Goal: Task Accomplishment & Management: Manage account settings

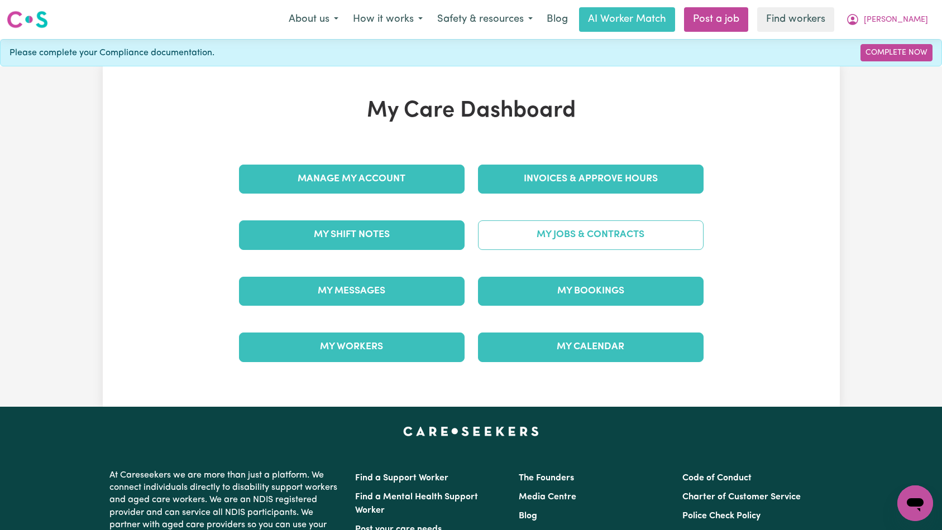
click at [585, 240] on link "My Jobs & Contracts" at bounding box center [591, 235] width 226 height 29
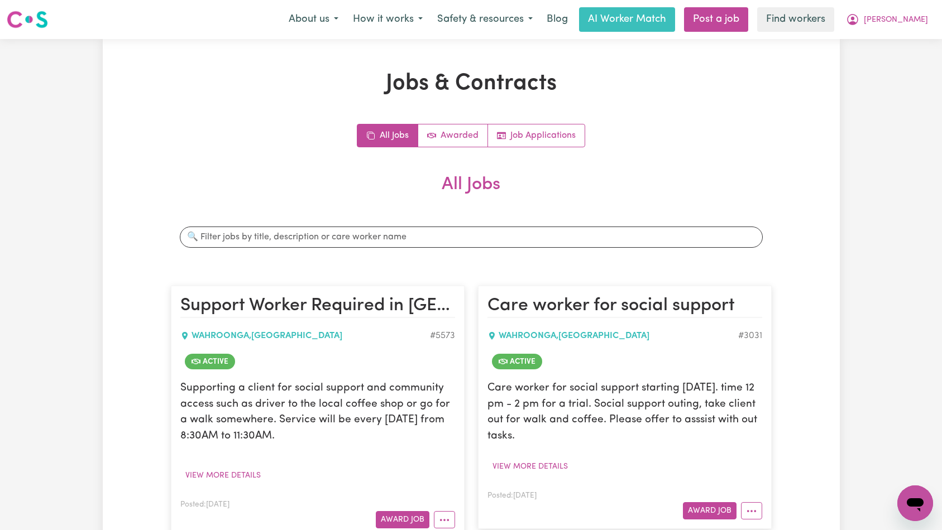
scroll to position [179, 0]
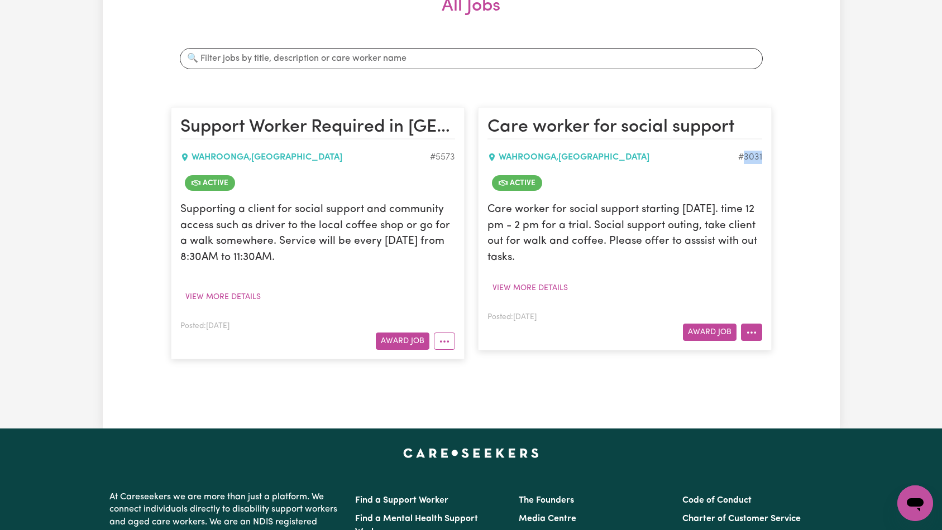
click at [758, 330] on button "More options" at bounding box center [751, 332] width 21 height 17
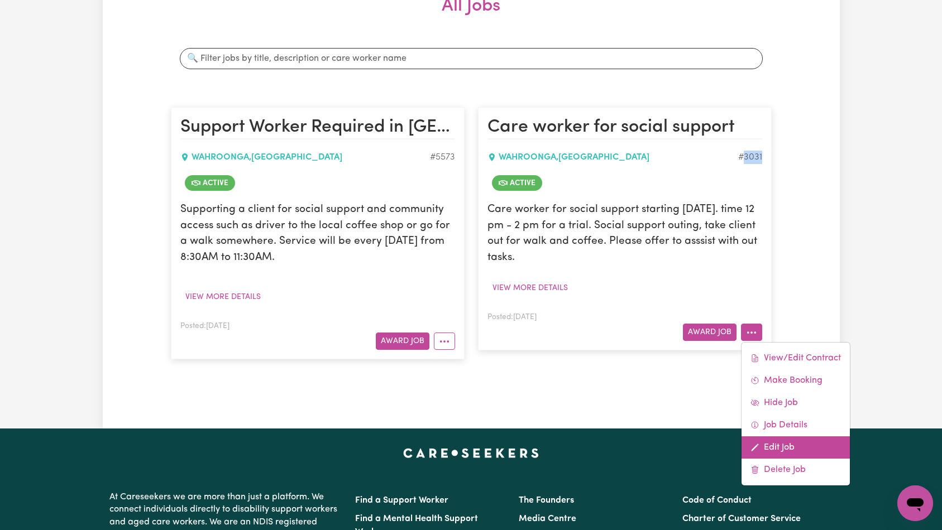
click at [769, 443] on link "Edit Job" at bounding box center [795, 448] width 108 height 22
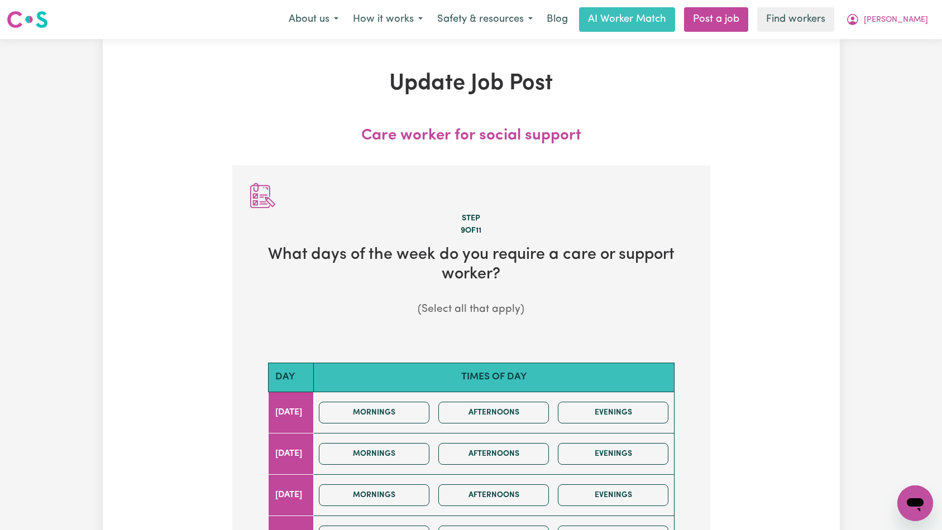
scroll to position [467, 0]
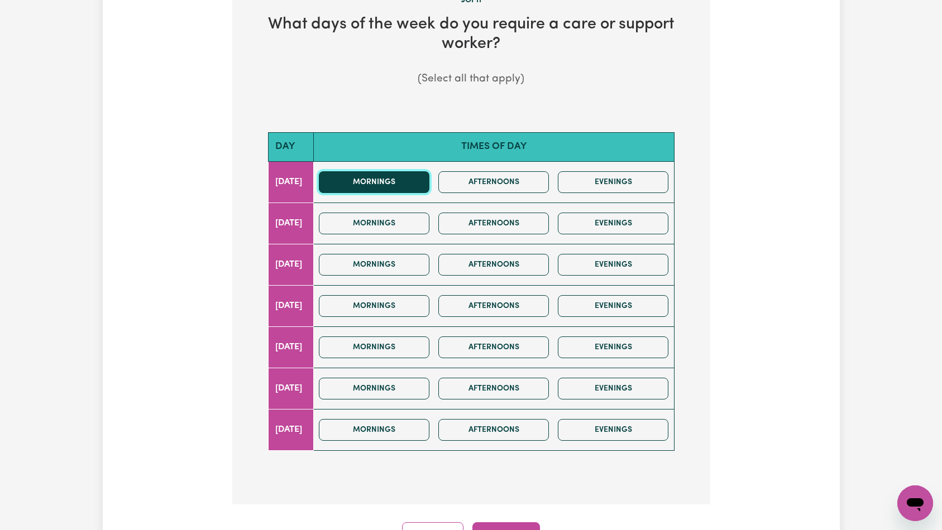
drag, startPoint x: 414, startPoint y: 183, endPoint x: 414, endPoint y: 189, distance: 6.2
click at [414, 181] on button "Mornings" at bounding box center [374, 182] width 111 height 22
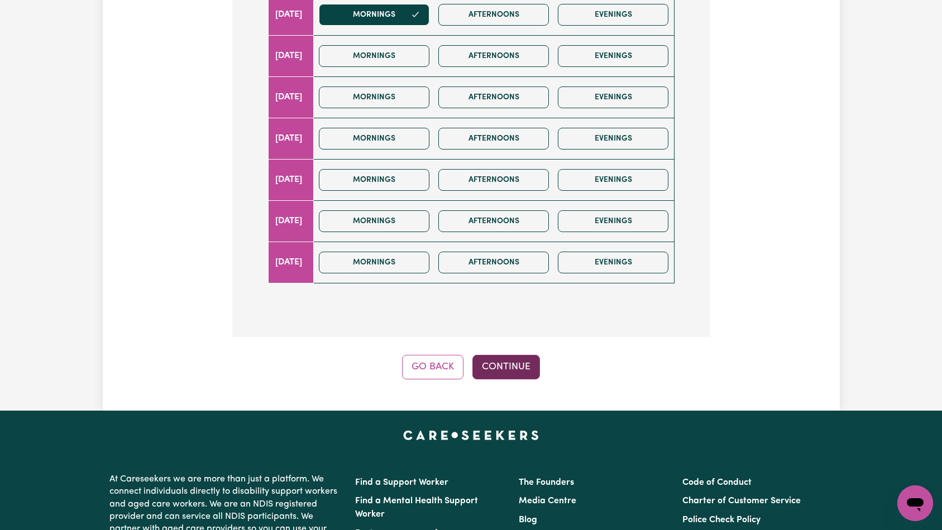
click at [506, 367] on button "Continue" at bounding box center [506, 367] width 68 height 25
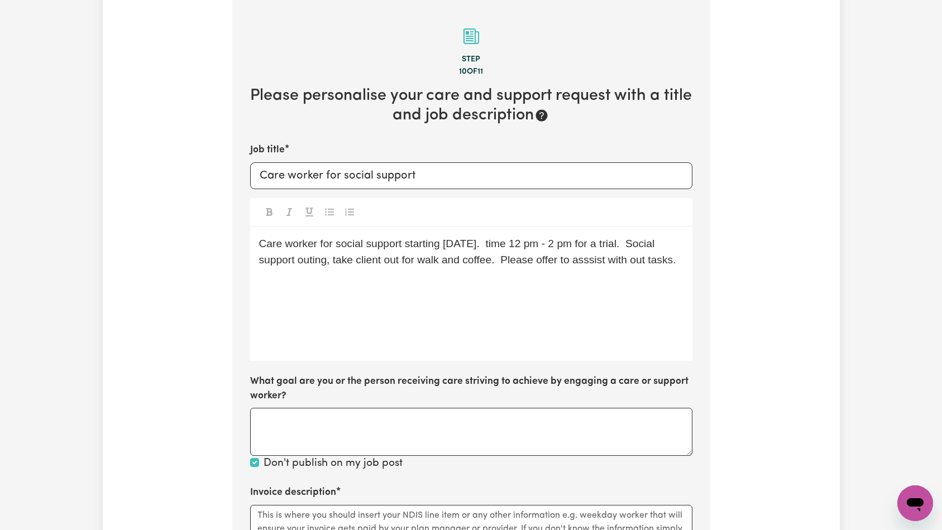
scroll to position [317, 0]
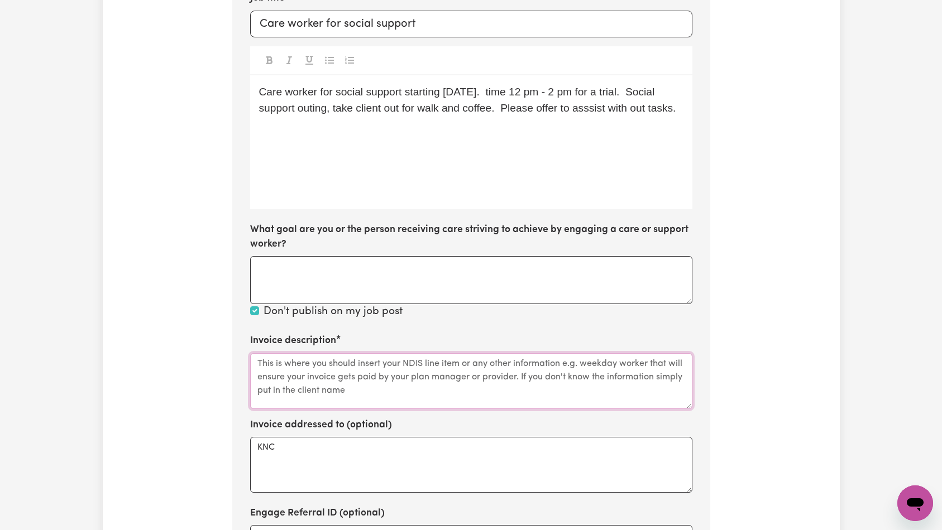
click at [442, 382] on textarea "Invoice description" at bounding box center [471, 381] width 442 height 56
paste textarea "Social Support"
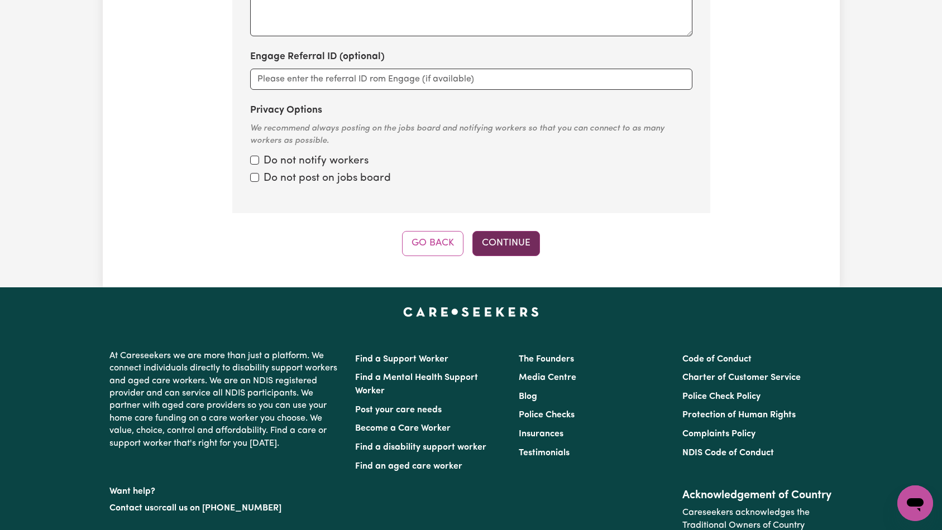
type textarea "Social Support"
click at [505, 241] on button "Continue" at bounding box center [506, 243] width 68 height 25
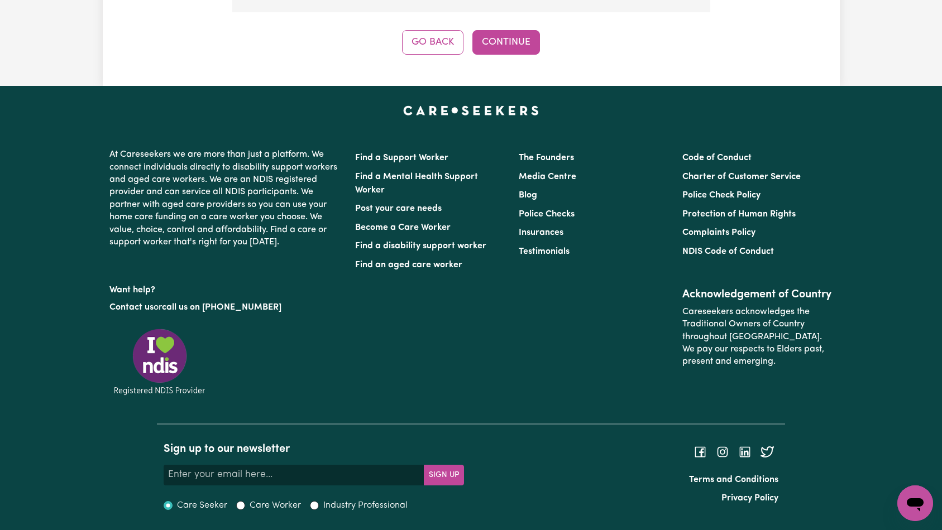
scroll to position [1066, 0]
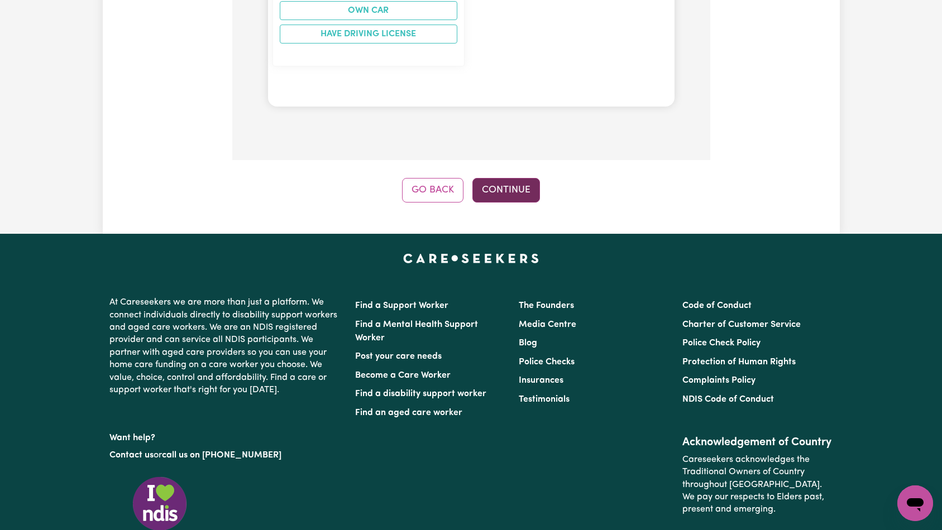
click at [508, 188] on button "Continue" at bounding box center [506, 190] width 68 height 25
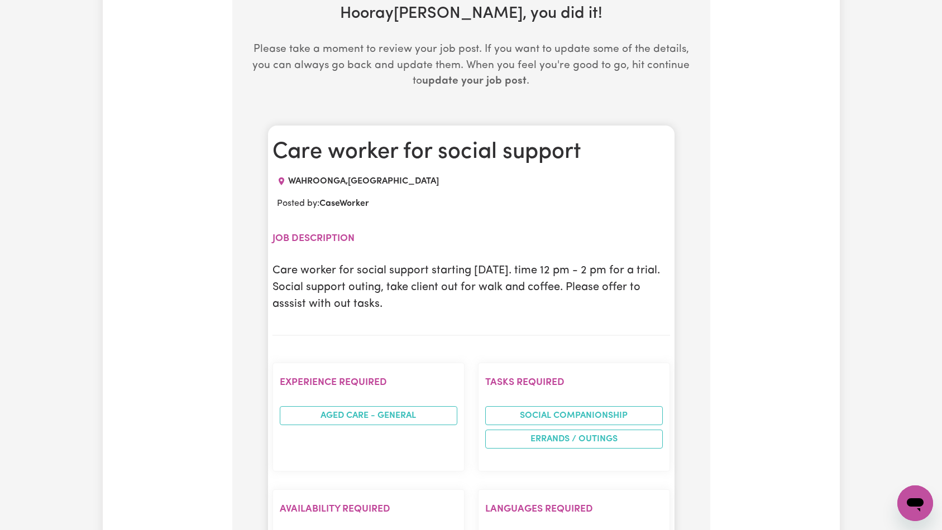
scroll to position [0, 0]
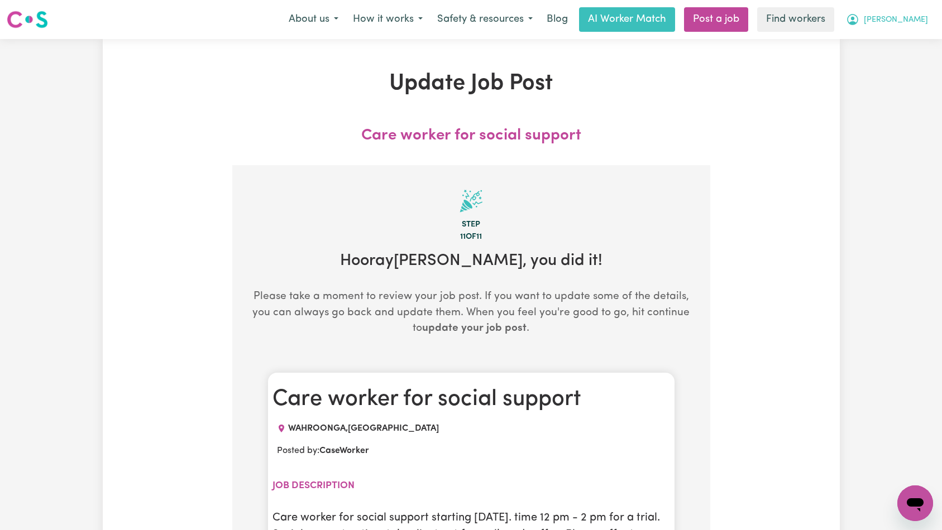
click at [909, 15] on button "[PERSON_NAME]" at bounding box center [886, 19] width 97 height 23
click at [905, 48] on link "My Dashboard" at bounding box center [890, 43] width 88 height 21
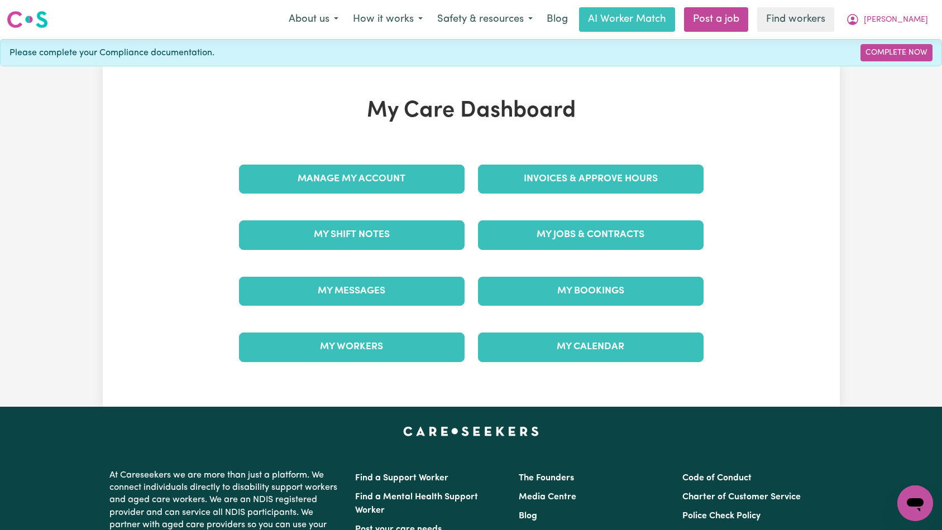
click at [708, 191] on div "Invoices & Approve Hours" at bounding box center [590, 179] width 239 height 56
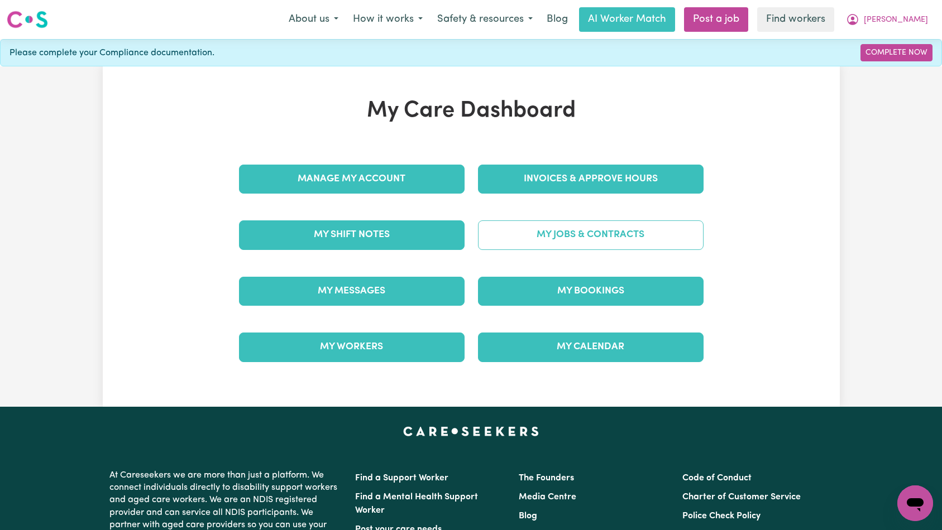
click at [667, 229] on link "My Jobs & Contracts" at bounding box center [591, 235] width 226 height 29
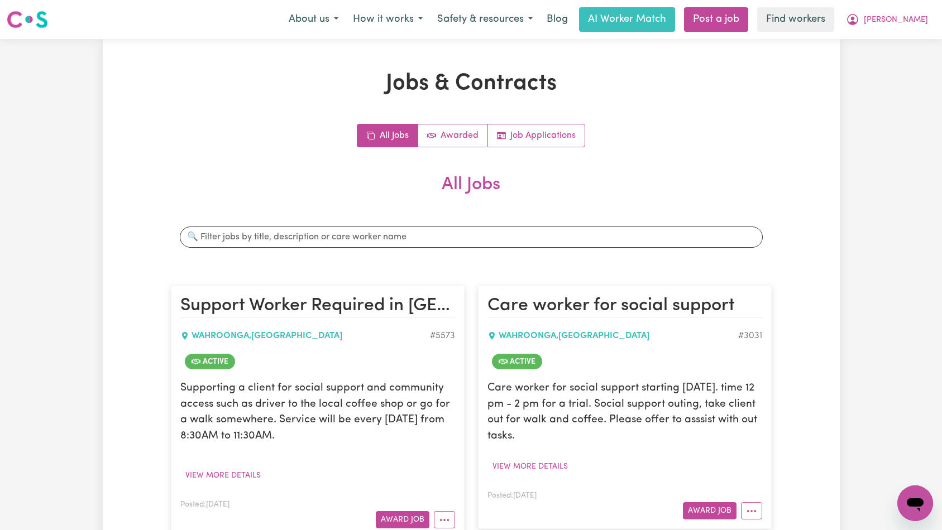
scroll to position [21, 0]
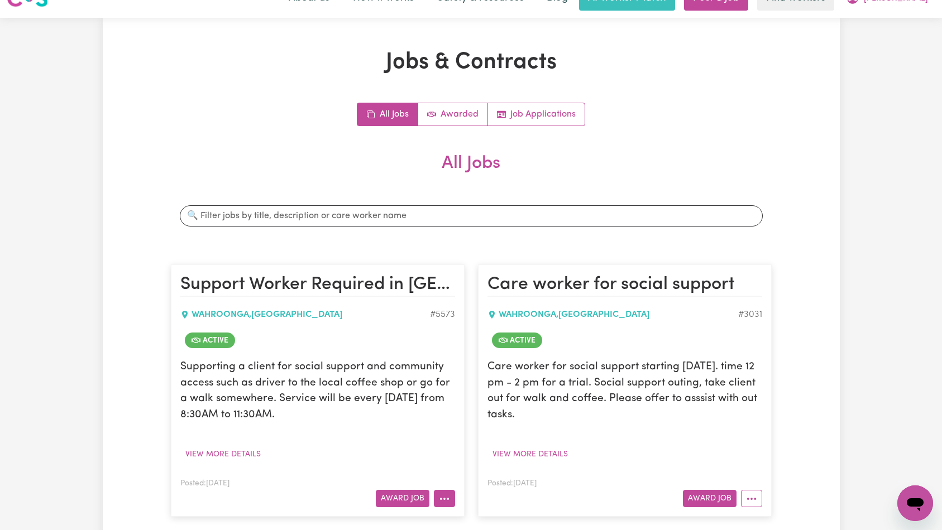
click at [440, 492] on button "More options" at bounding box center [444, 498] width 21 height 17
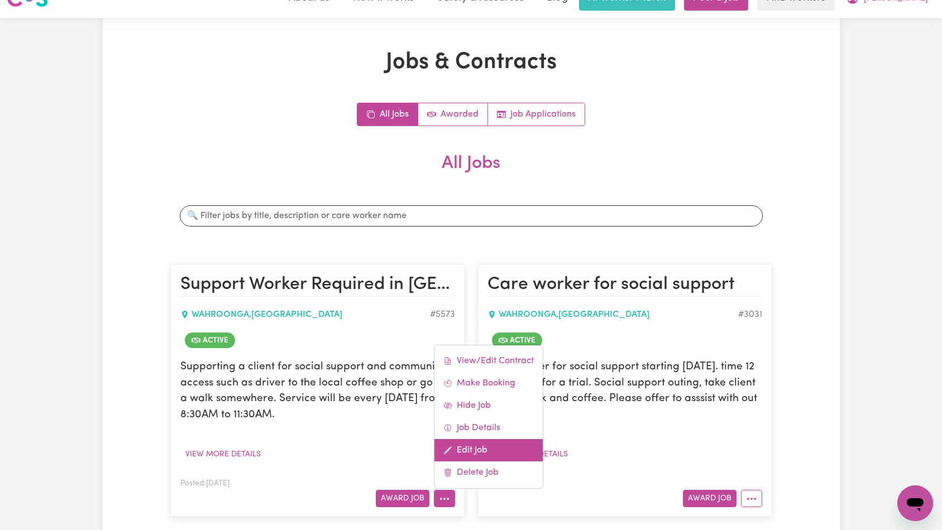
click at [472, 449] on link "Edit Job" at bounding box center [488, 450] width 108 height 22
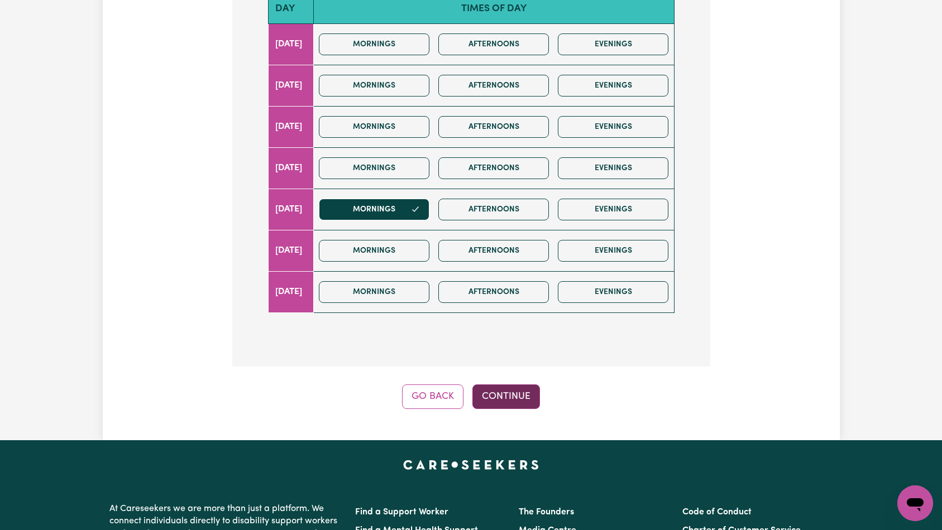
click at [519, 385] on button "Continue" at bounding box center [506, 397] width 68 height 25
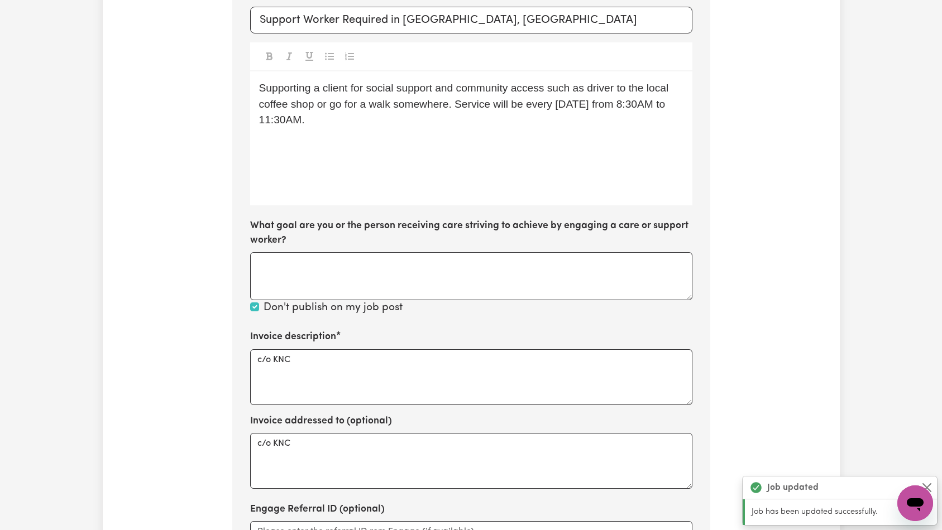
scroll to position [689, 0]
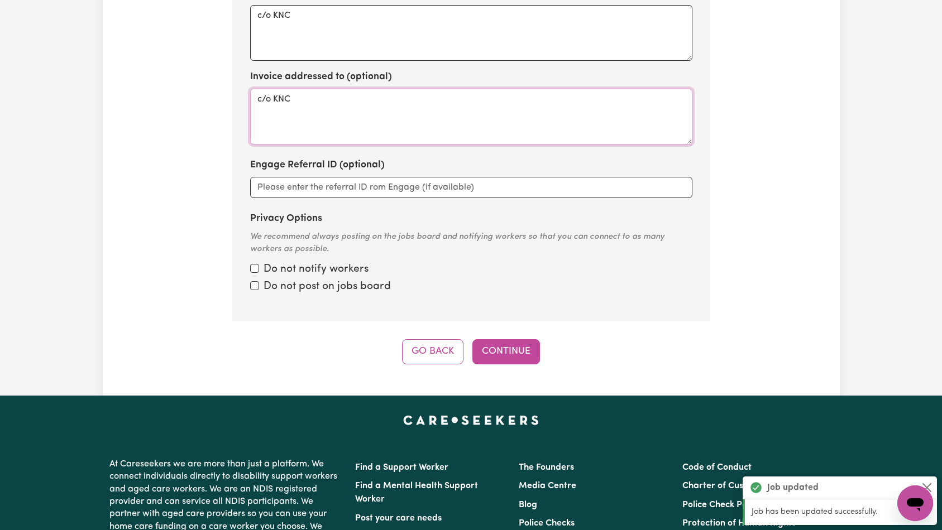
click at [418, 89] on textarea "c/o KNC" at bounding box center [471, 117] width 442 height 56
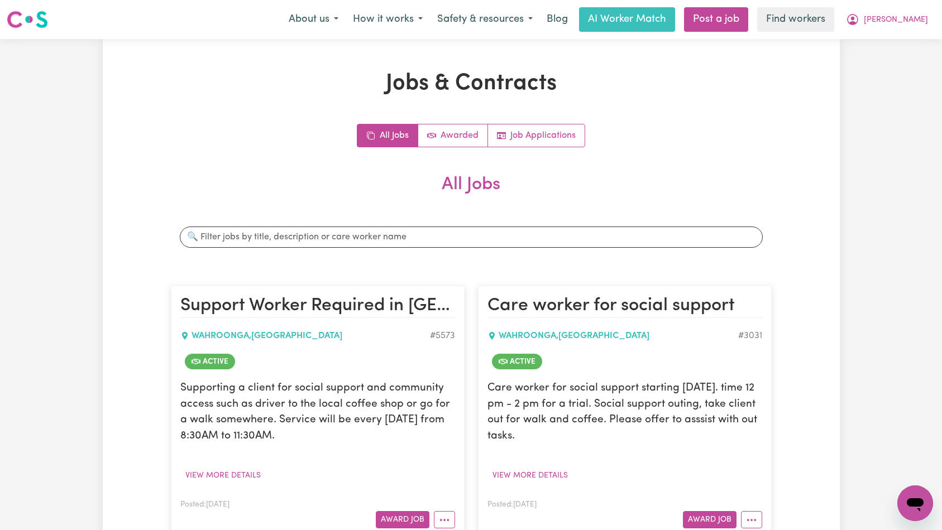
scroll to position [71, 0]
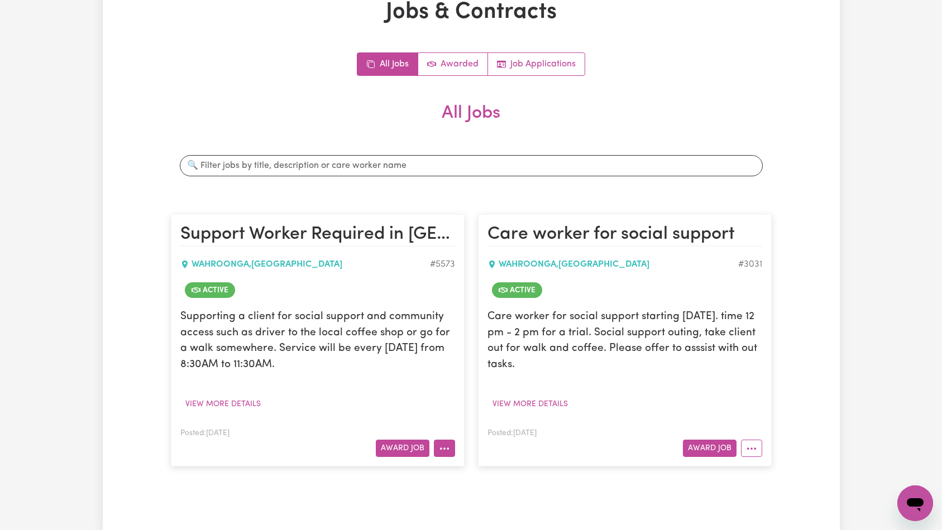
click at [445, 453] on icon "More options" at bounding box center [444, 448] width 11 height 11
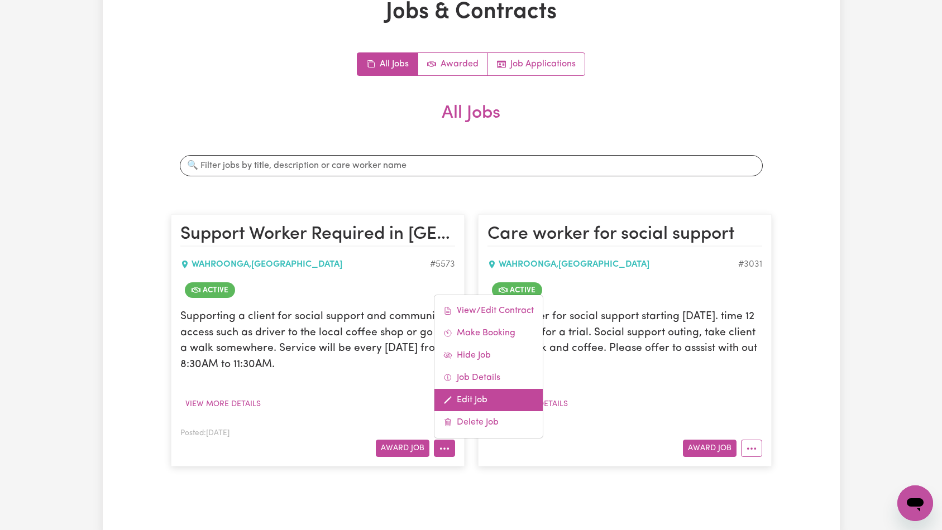
click at [474, 404] on link "Edit Job" at bounding box center [488, 400] width 108 height 22
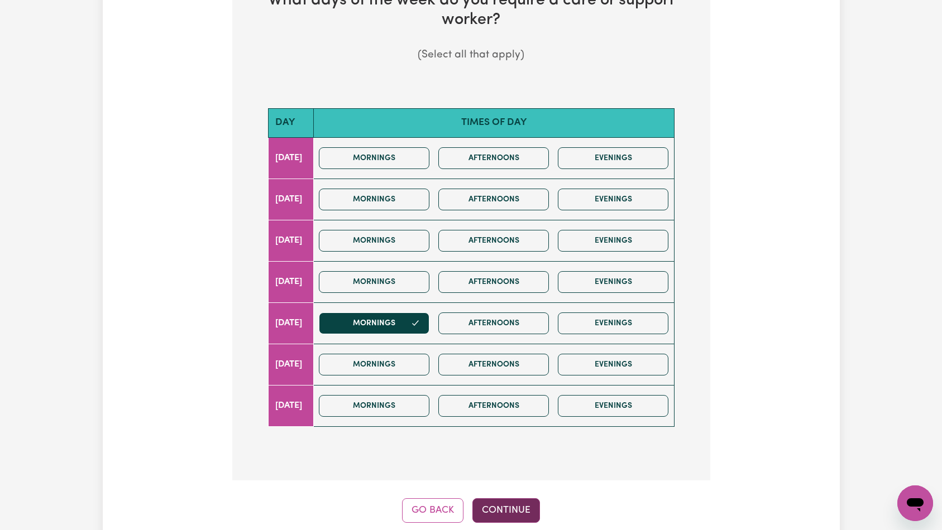
click at [498, 498] on button "Continue" at bounding box center [506, 510] width 68 height 25
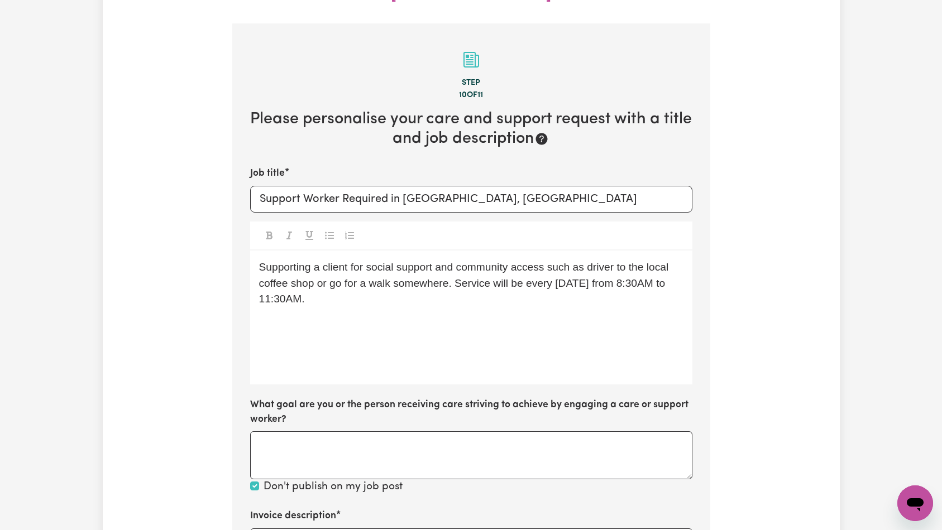
scroll to position [362, 0]
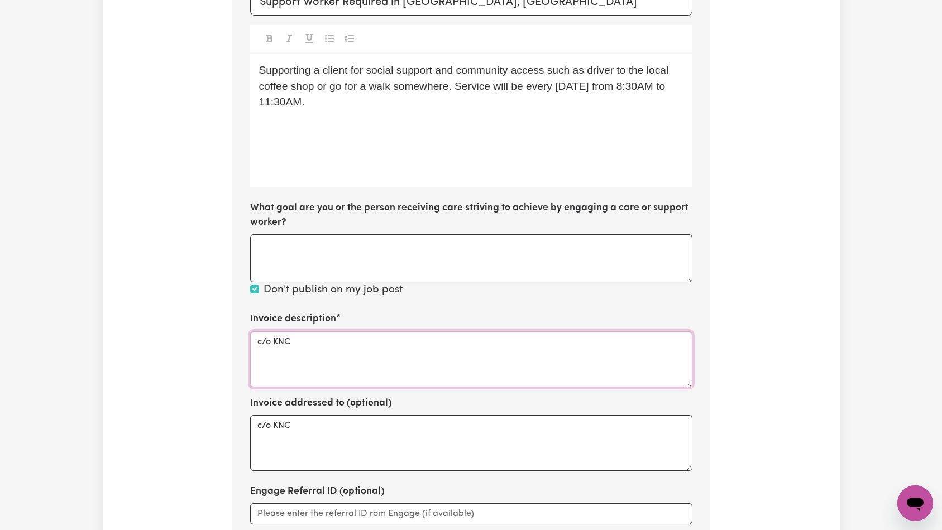
click at [424, 337] on textarea "c/o KNC" at bounding box center [471, 360] width 442 height 56
paste textarea "Domestic support and Social Support"
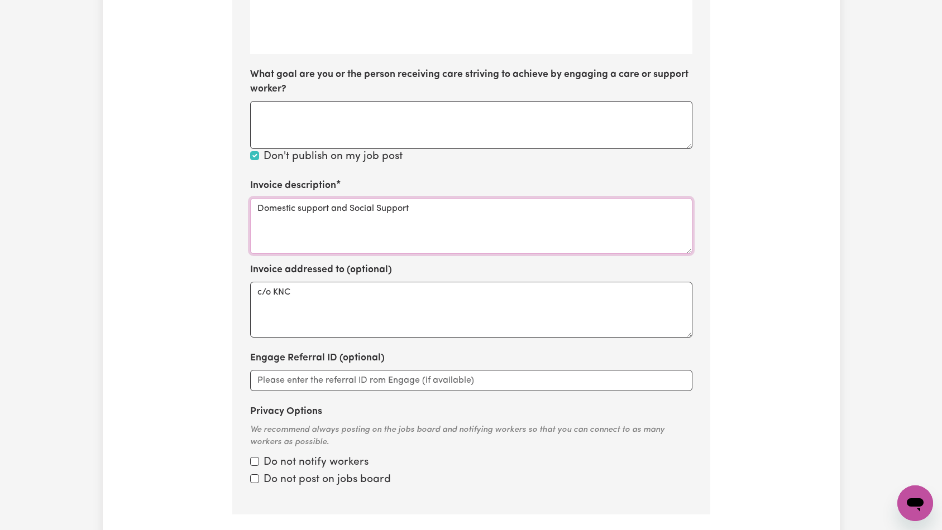
type textarea "Domestic support and Social Support"
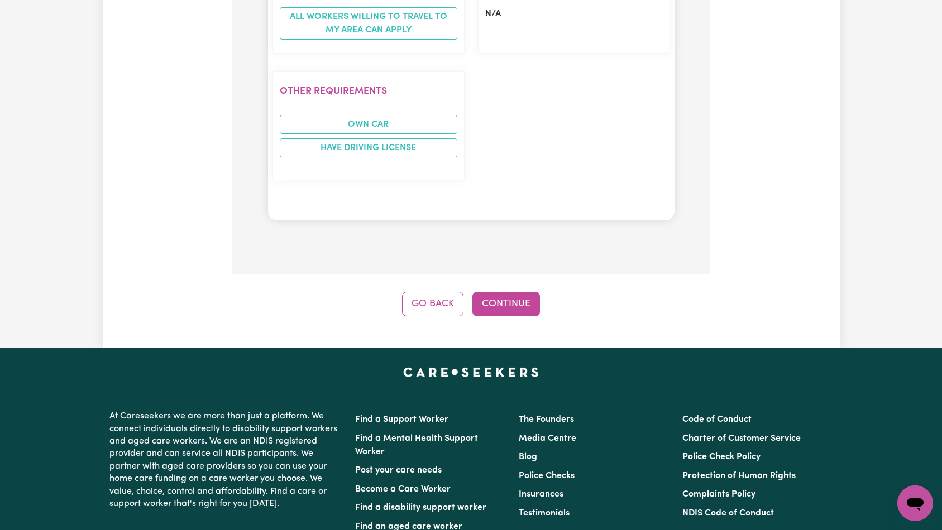
click at [510, 292] on button "Continue" at bounding box center [506, 304] width 68 height 25
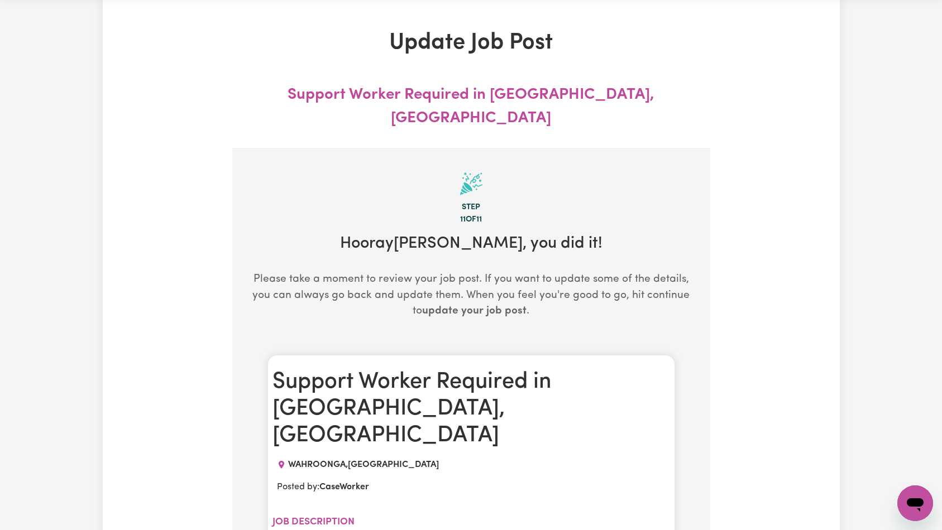
scroll to position [0, 0]
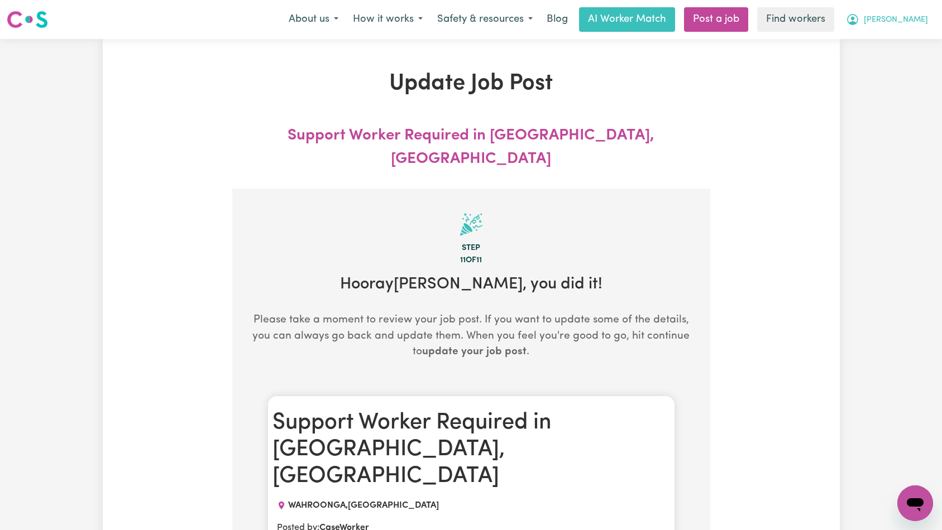
click at [859, 19] on icon "My Account" at bounding box center [852, 19] width 13 height 13
click at [904, 66] on link "Logout" at bounding box center [890, 64] width 88 height 21
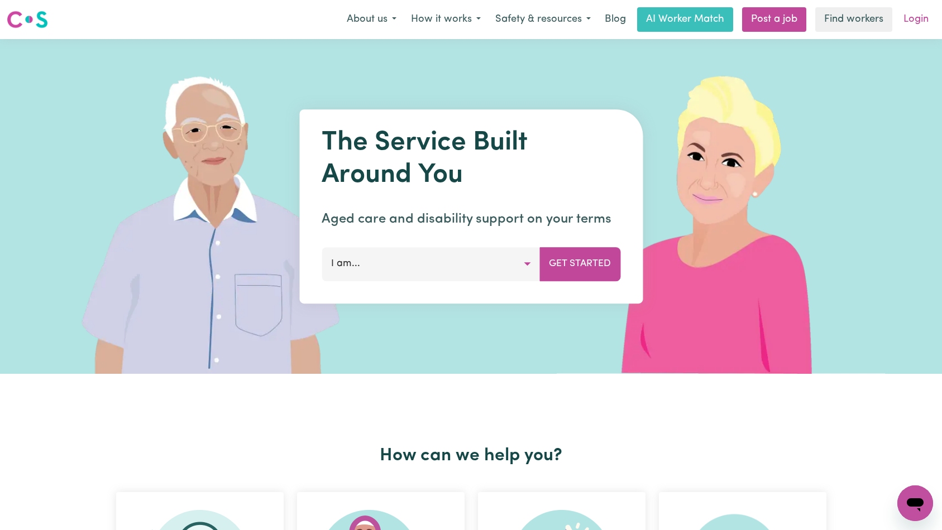
click at [913, 20] on link "Login" at bounding box center [916, 19] width 39 height 25
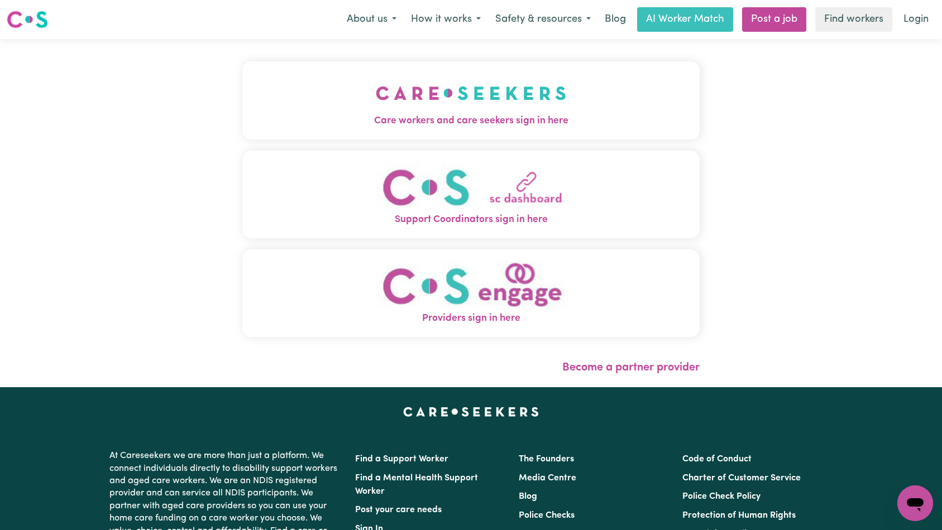
click at [376, 99] on img "Care workers and care seekers sign in here" at bounding box center [471, 93] width 190 height 41
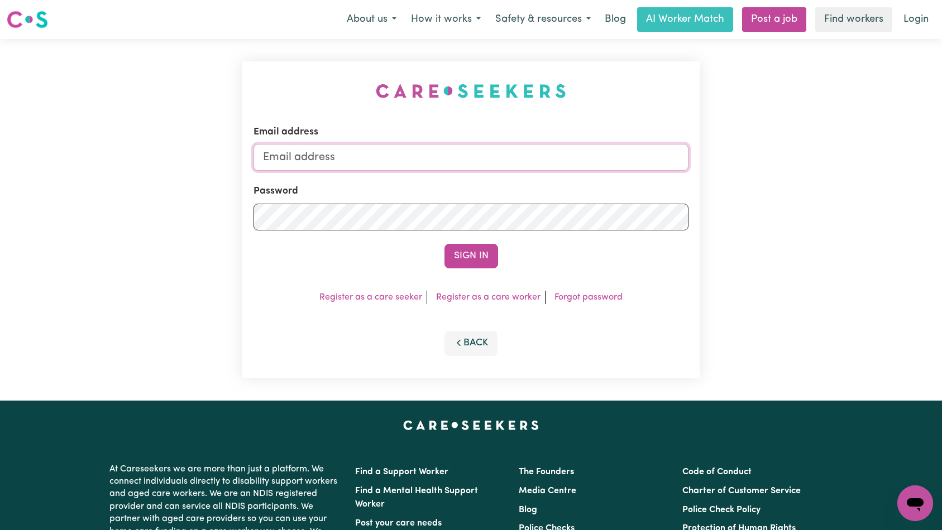
click at [454, 157] on input "Email address" at bounding box center [470, 157] width 435 height 27
type input "[EMAIL_ADDRESS][DOMAIN_NAME]"
click at [464, 253] on button "Sign In" at bounding box center [471, 256] width 54 height 25
